Goal: Information Seeking & Learning: Learn about a topic

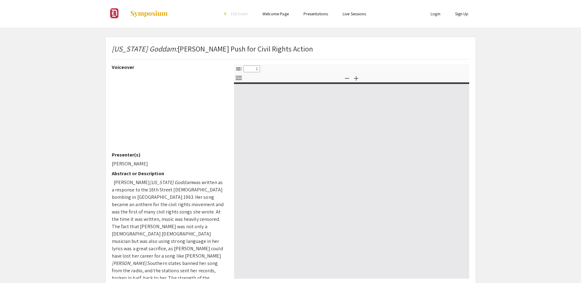
select select "custom"
type input "0"
select select "custom"
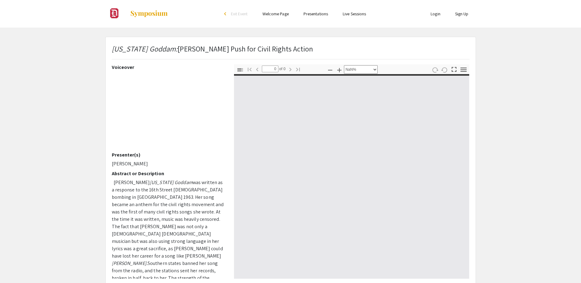
type input "1"
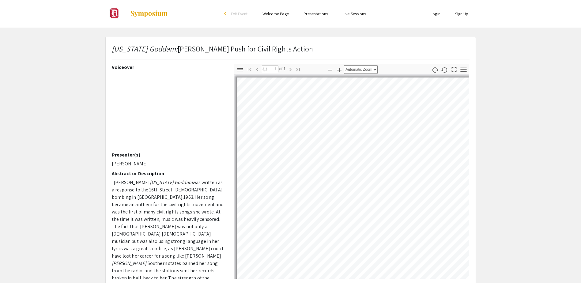
select select "auto"
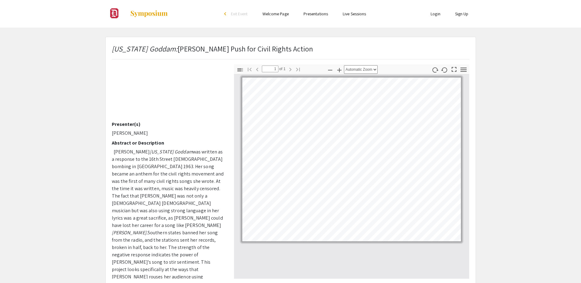
scroll to position [36, 0]
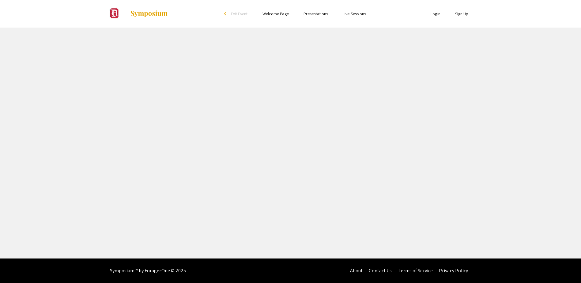
select select "custom"
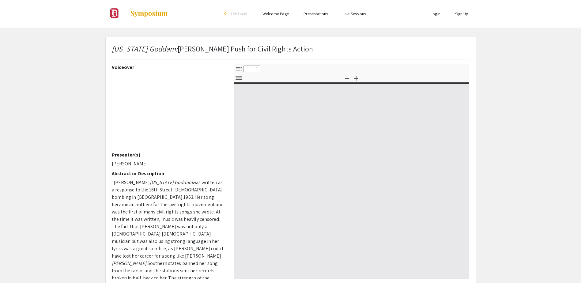
type input "0"
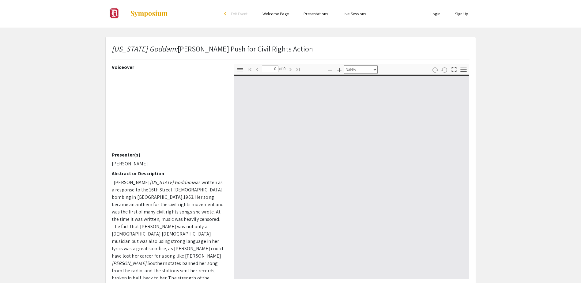
select select "auto"
type input "1"
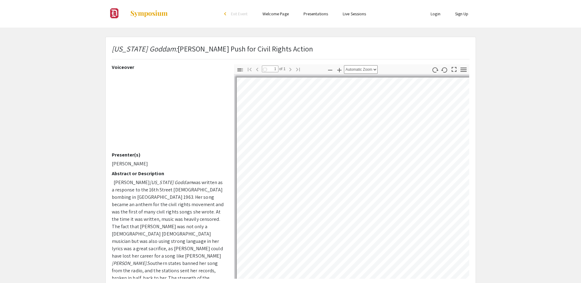
select select "auto"
